Goal: Download file/media

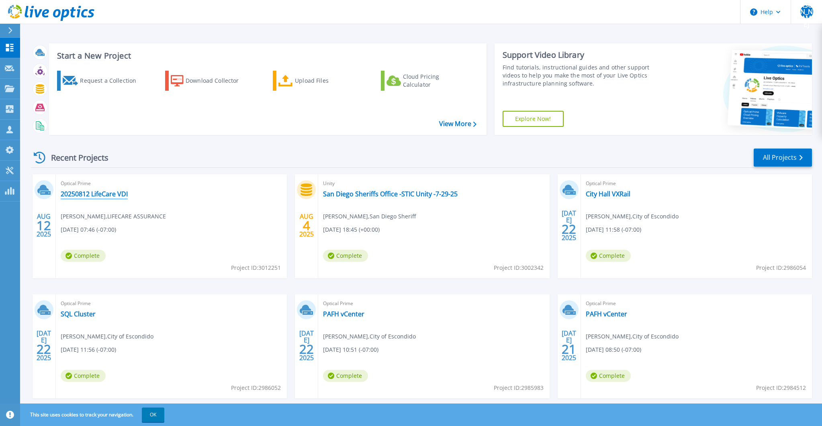
click at [104, 197] on link "20250812 LifeCare VDI" at bounding box center [94, 194] width 67 height 8
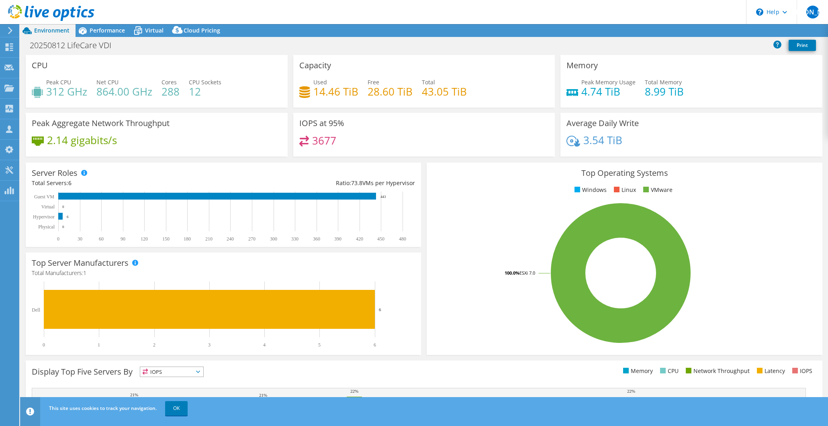
select select "USD"
click at [686, 29] on link "Reports" at bounding box center [692, 31] width 39 height 12
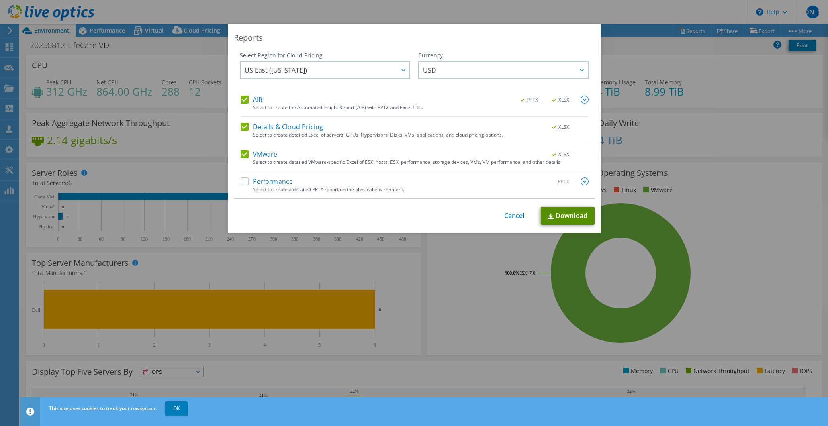
click at [561, 213] on link "Download" at bounding box center [568, 216] width 54 height 18
